Goal: Find specific page/section: Find specific page/section

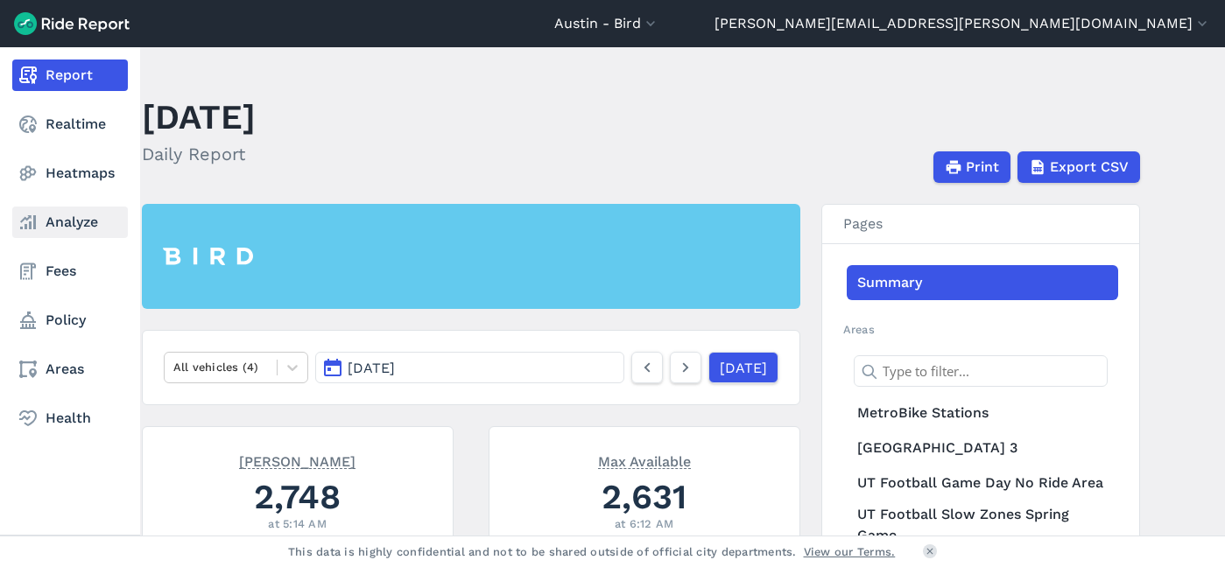
click at [79, 220] on link "Analyze" at bounding box center [70, 223] width 116 height 32
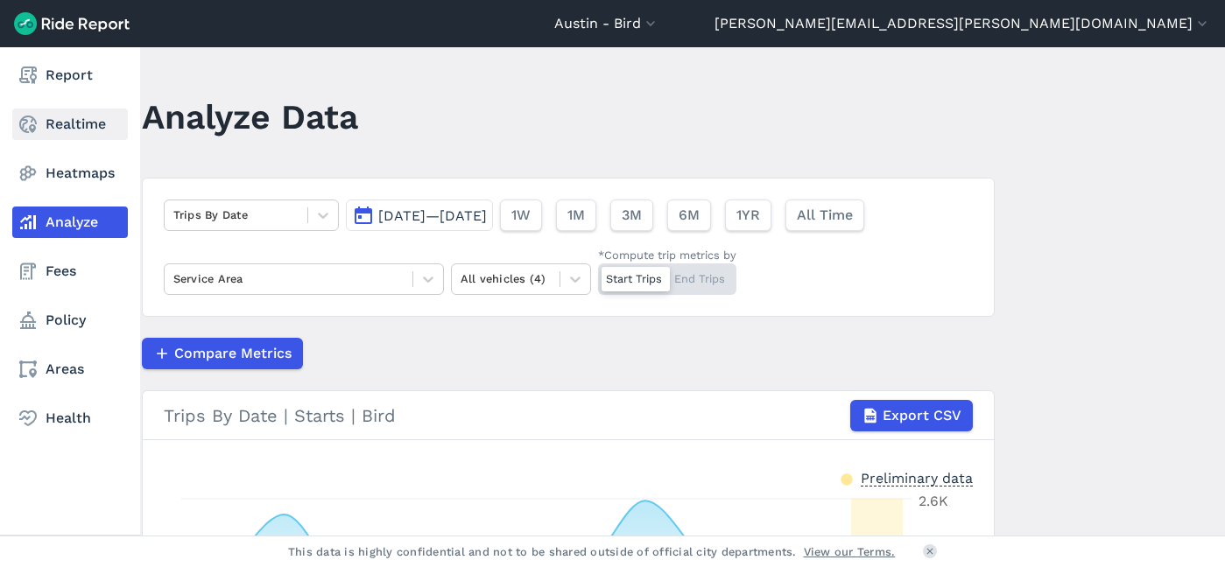
click at [88, 124] on link "Realtime" at bounding box center [70, 125] width 116 height 32
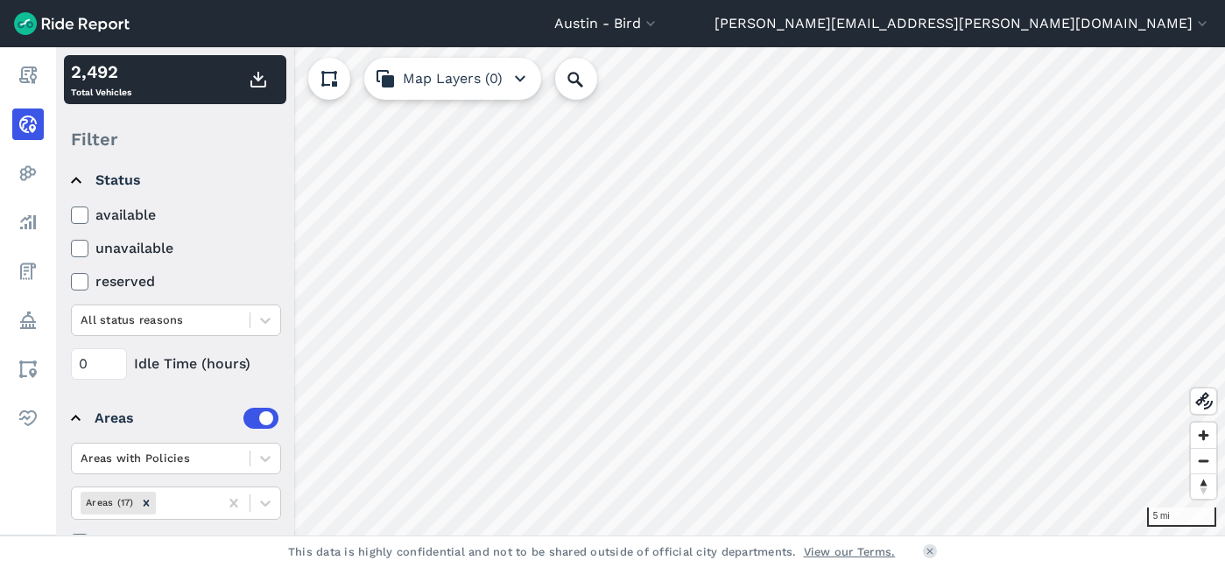
scroll to position [148, 0]
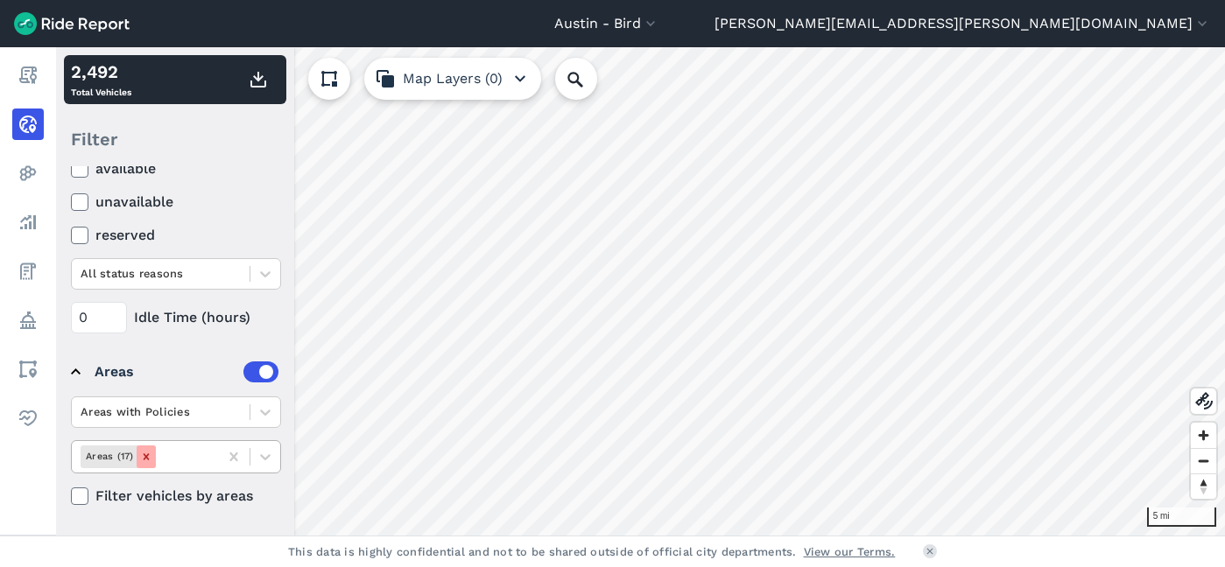
click at [144, 458] on icon "Remove Areas (17)" at bounding box center [146, 457] width 6 height 6
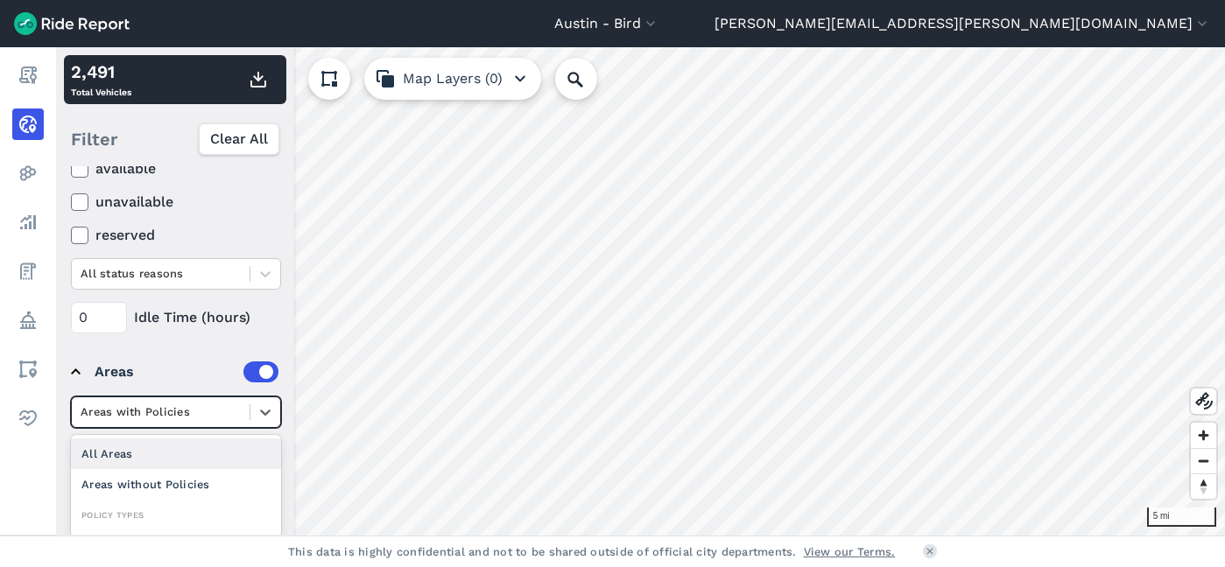
click at [234, 408] on div at bounding box center [161, 412] width 160 height 20
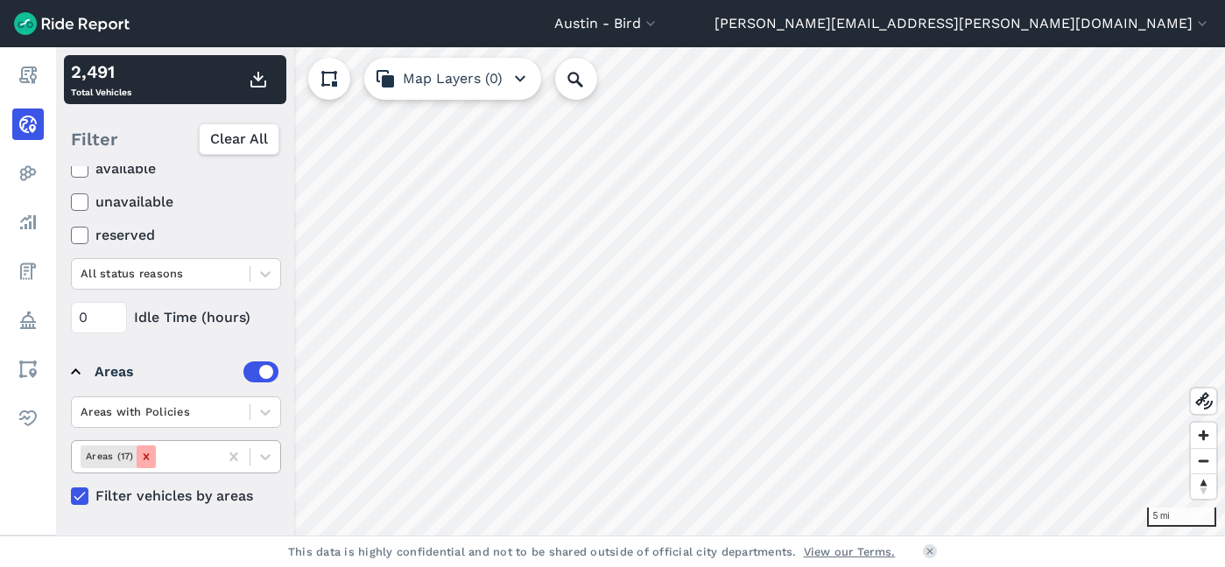
click at [145, 460] on icon "Remove Areas (17)" at bounding box center [146, 457] width 12 height 12
click at [258, 461] on icon at bounding box center [266, 457] width 18 height 18
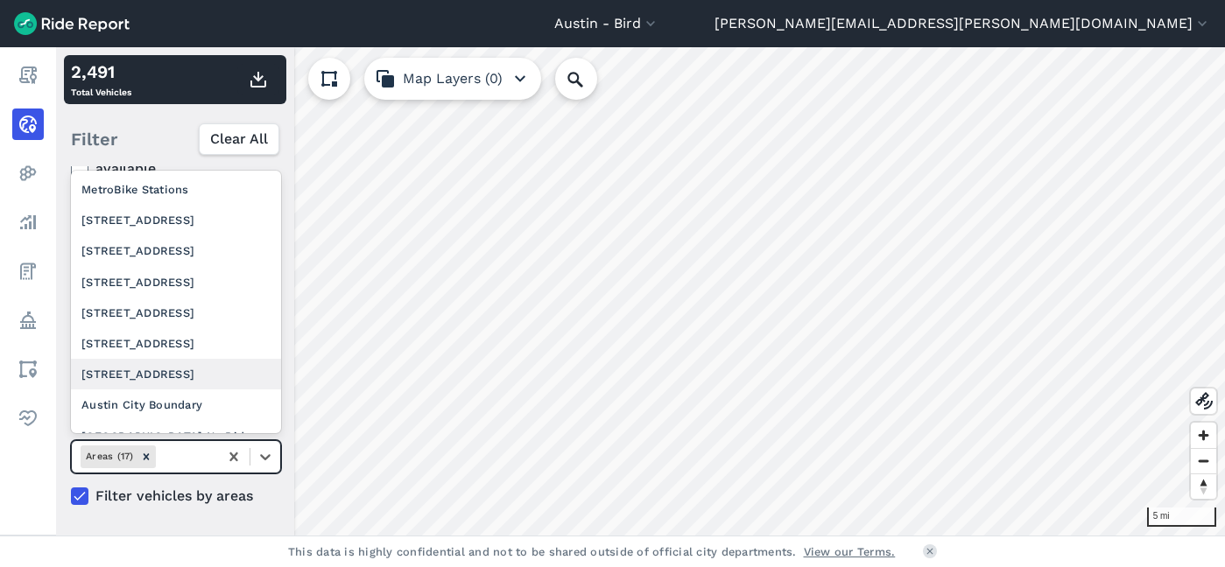
scroll to position [285, 0]
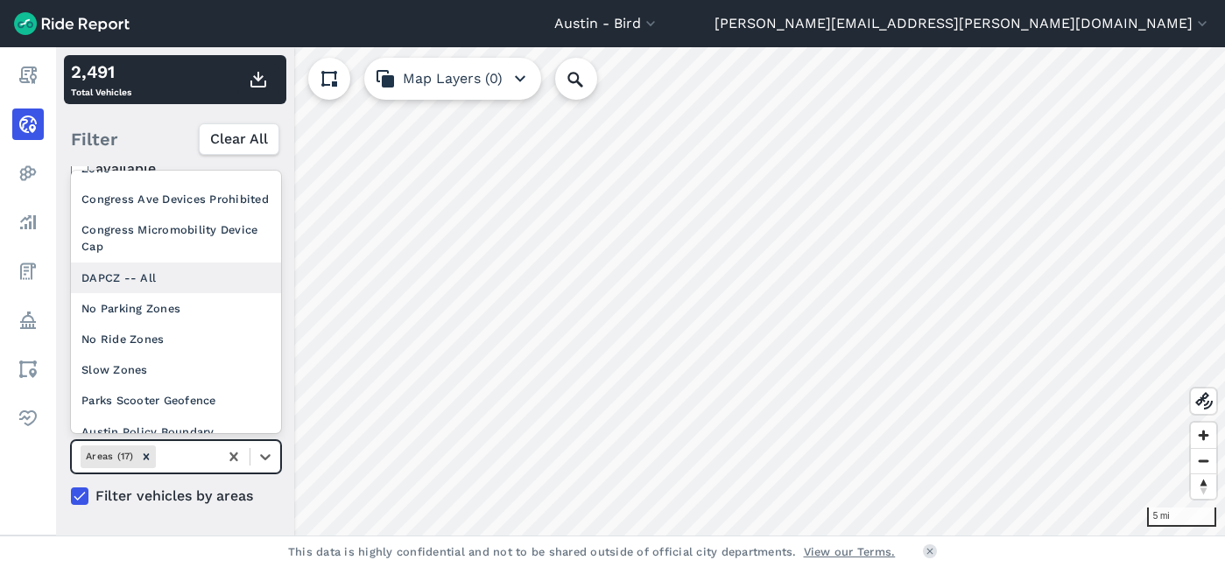
click at [175, 263] on div "DAPCZ -- All" at bounding box center [176, 278] width 210 height 31
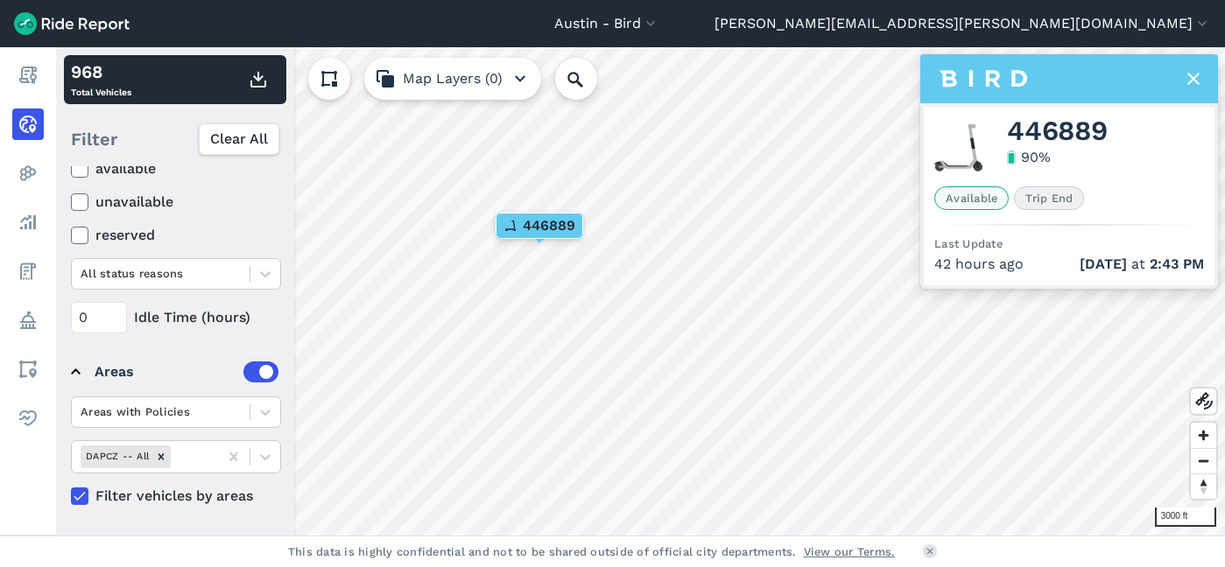
click at [1188, 75] on icon at bounding box center [1193, 78] width 21 height 21
